Goal: Task Accomplishment & Management: Manage account settings

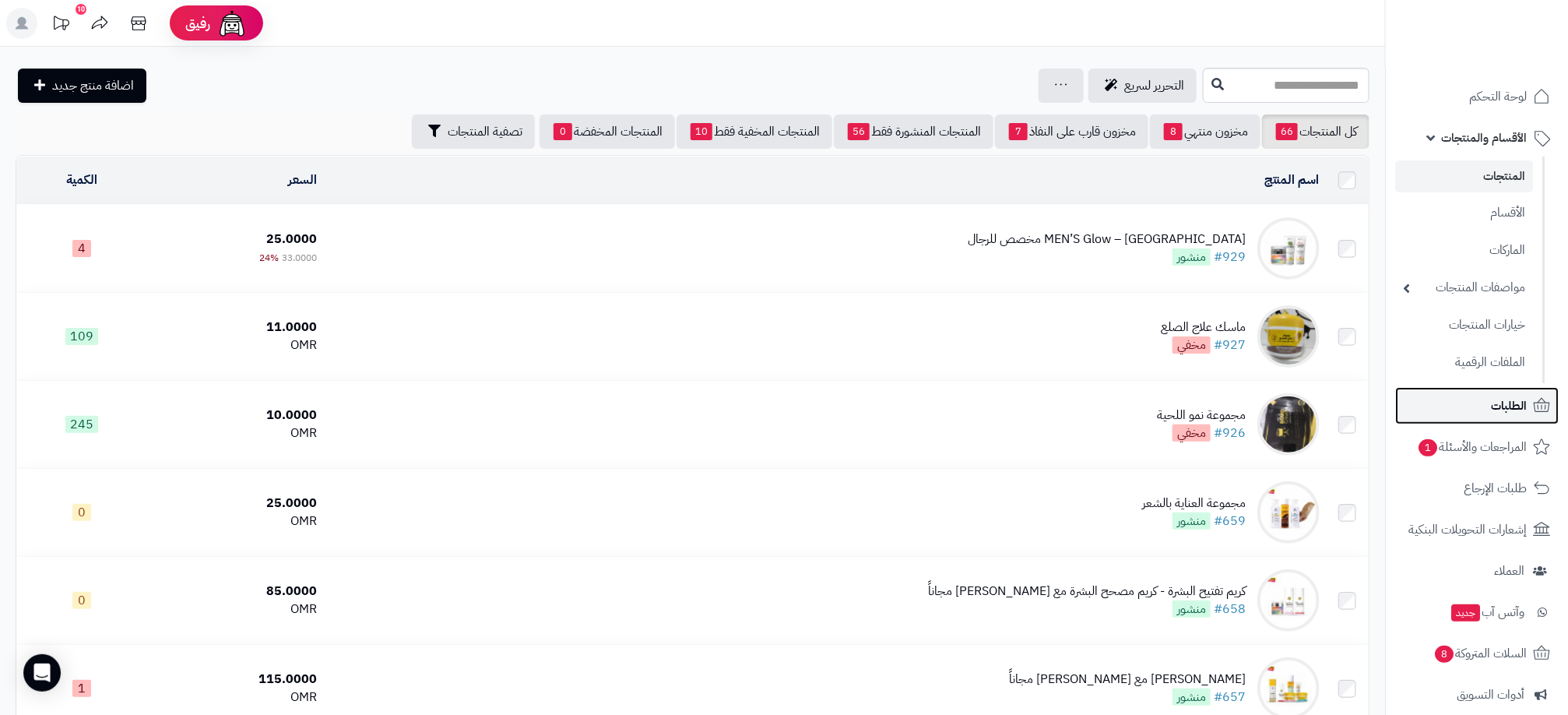
click at [1511, 414] on span "الطلبات" at bounding box center [1509, 405] width 36 height 22
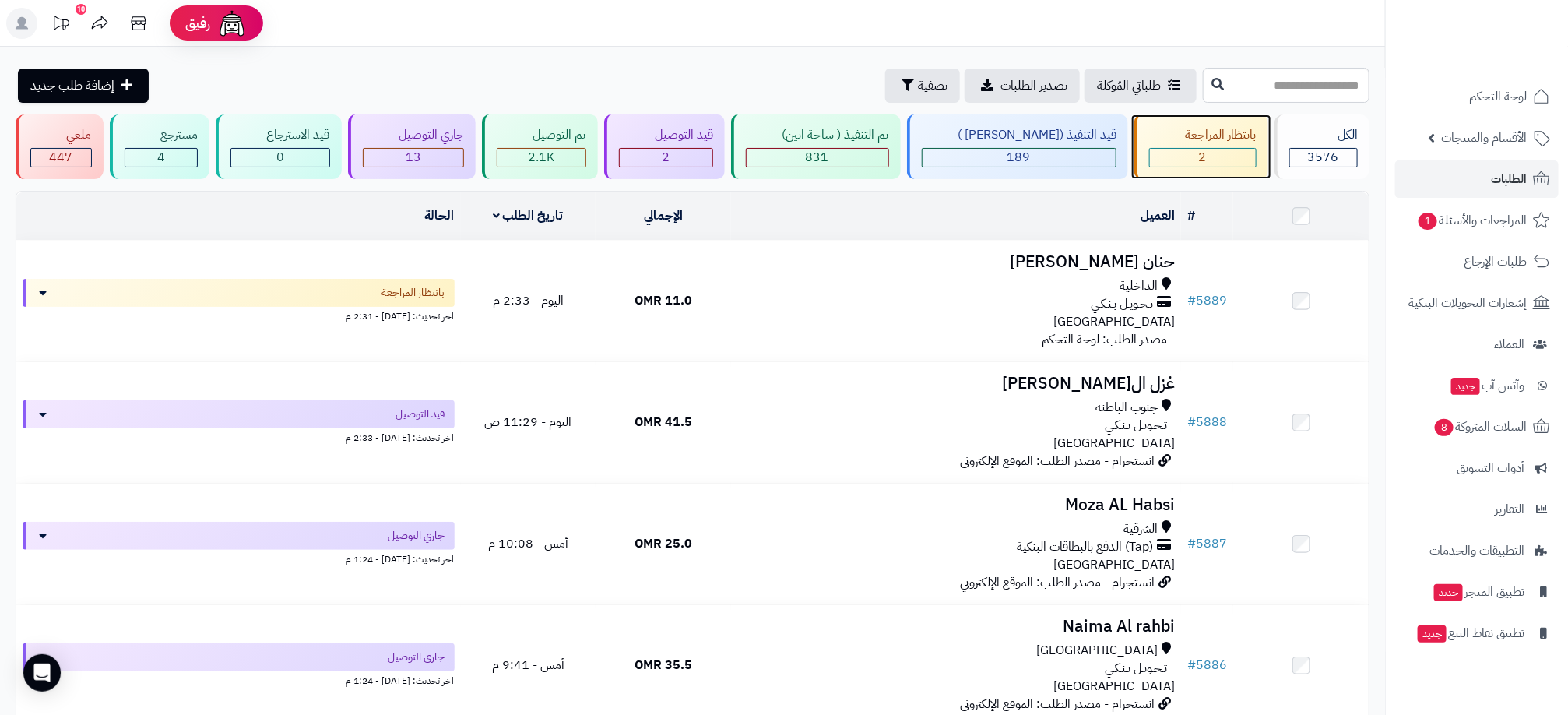
click at [1199, 150] on span "2" at bounding box center [1203, 157] width 8 height 18
